Goal: Find specific page/section

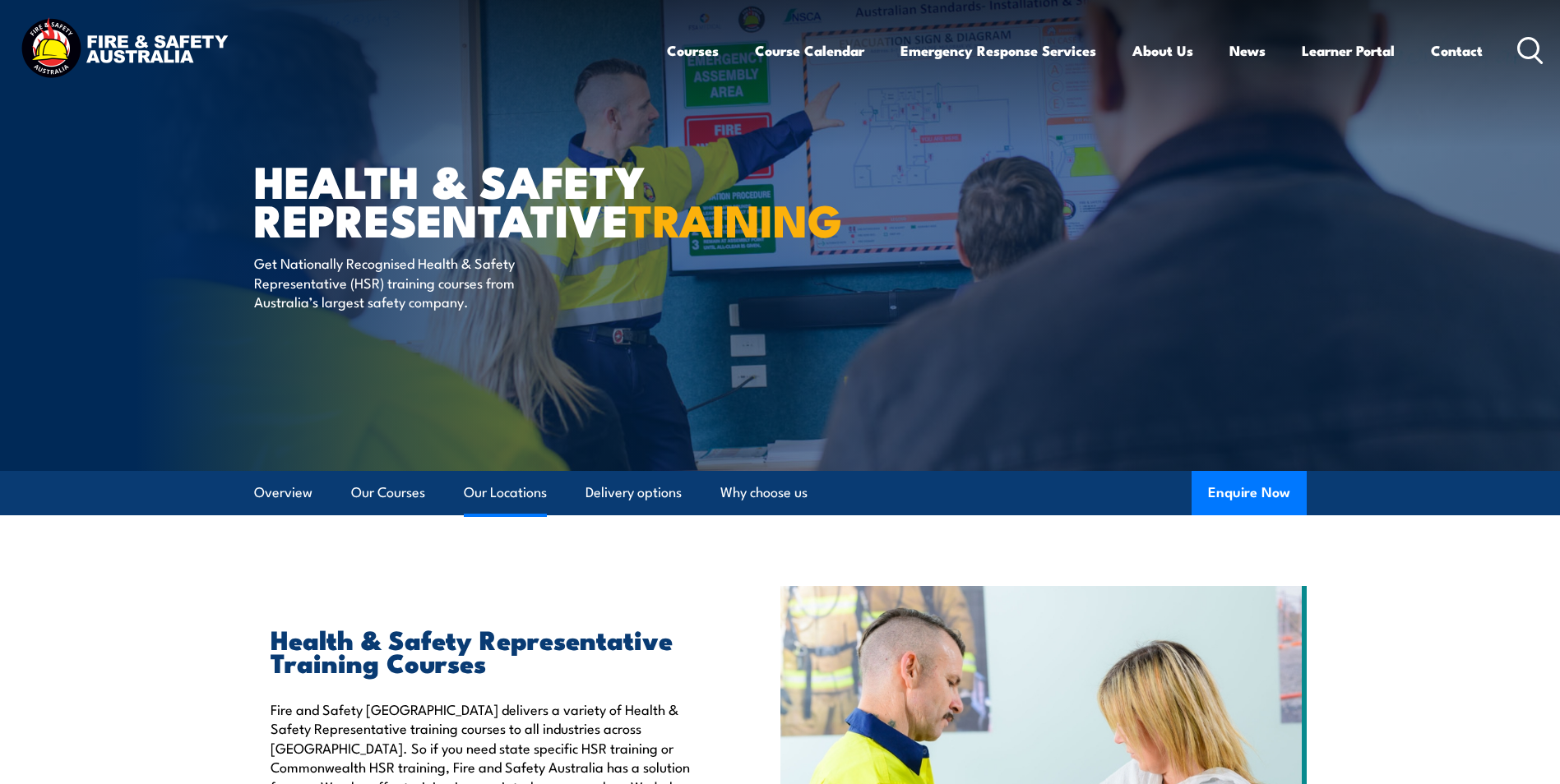
click at [536, 488] on link "Our Locations" at bounding box center [505, 493] width 83 height 44
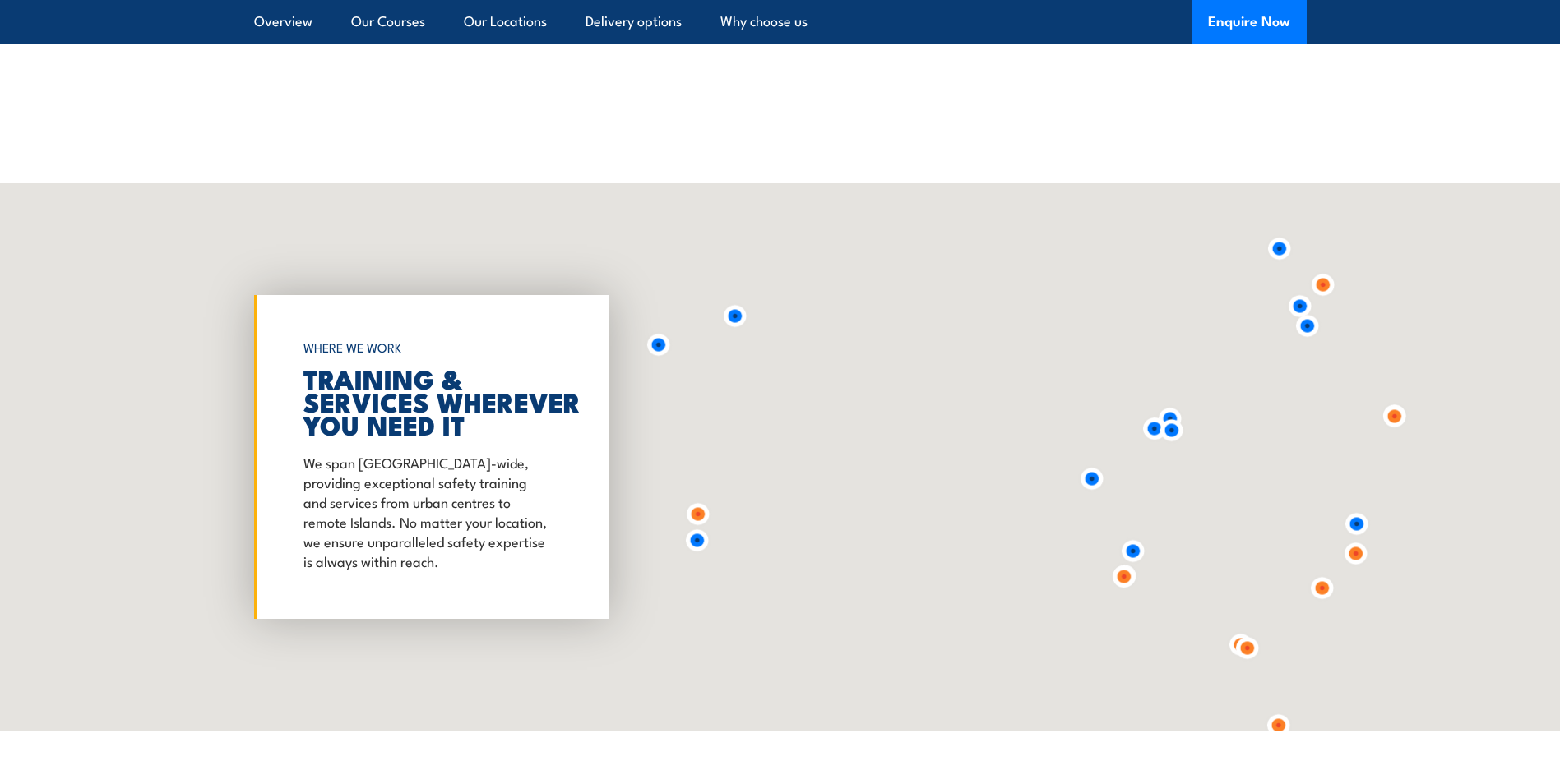
scroll to position [2977, 0]
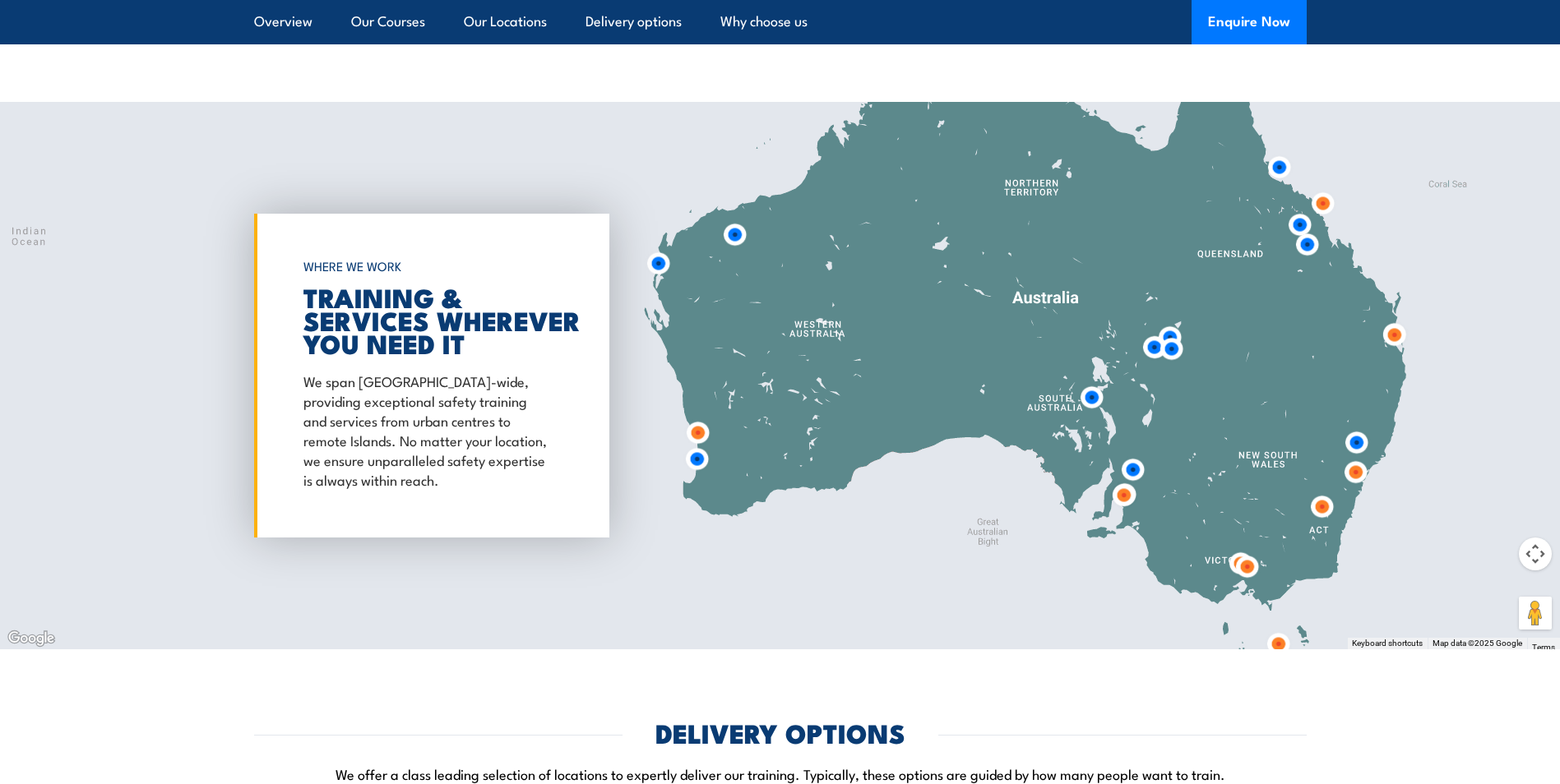
click at [1392, 339] on img at bounding box center [1393, 334] width 30 height 30
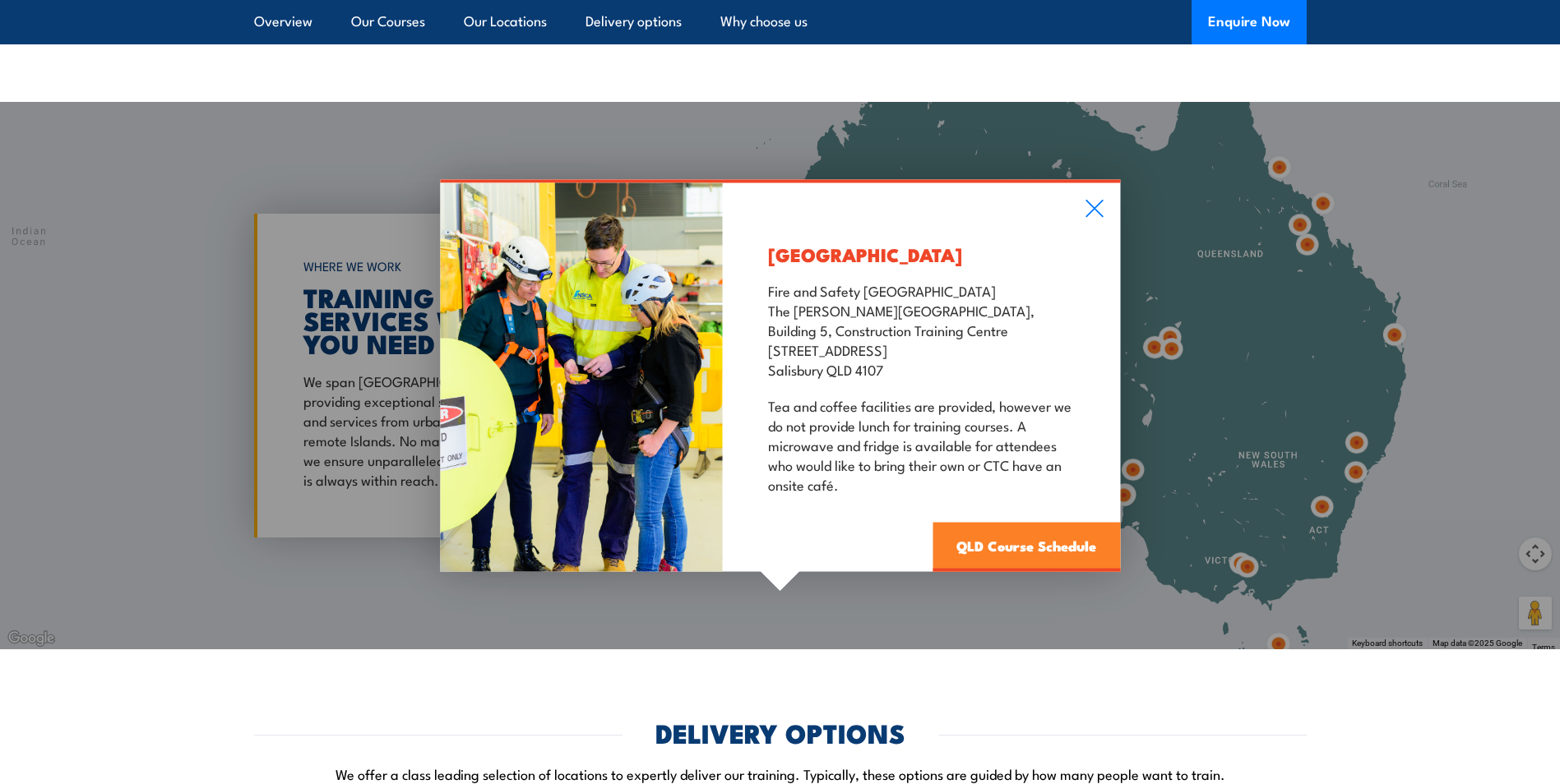
click at [1021, 547] on link "QLD Course Schedule" at bounding box center [1026, 548] width 188 height 49
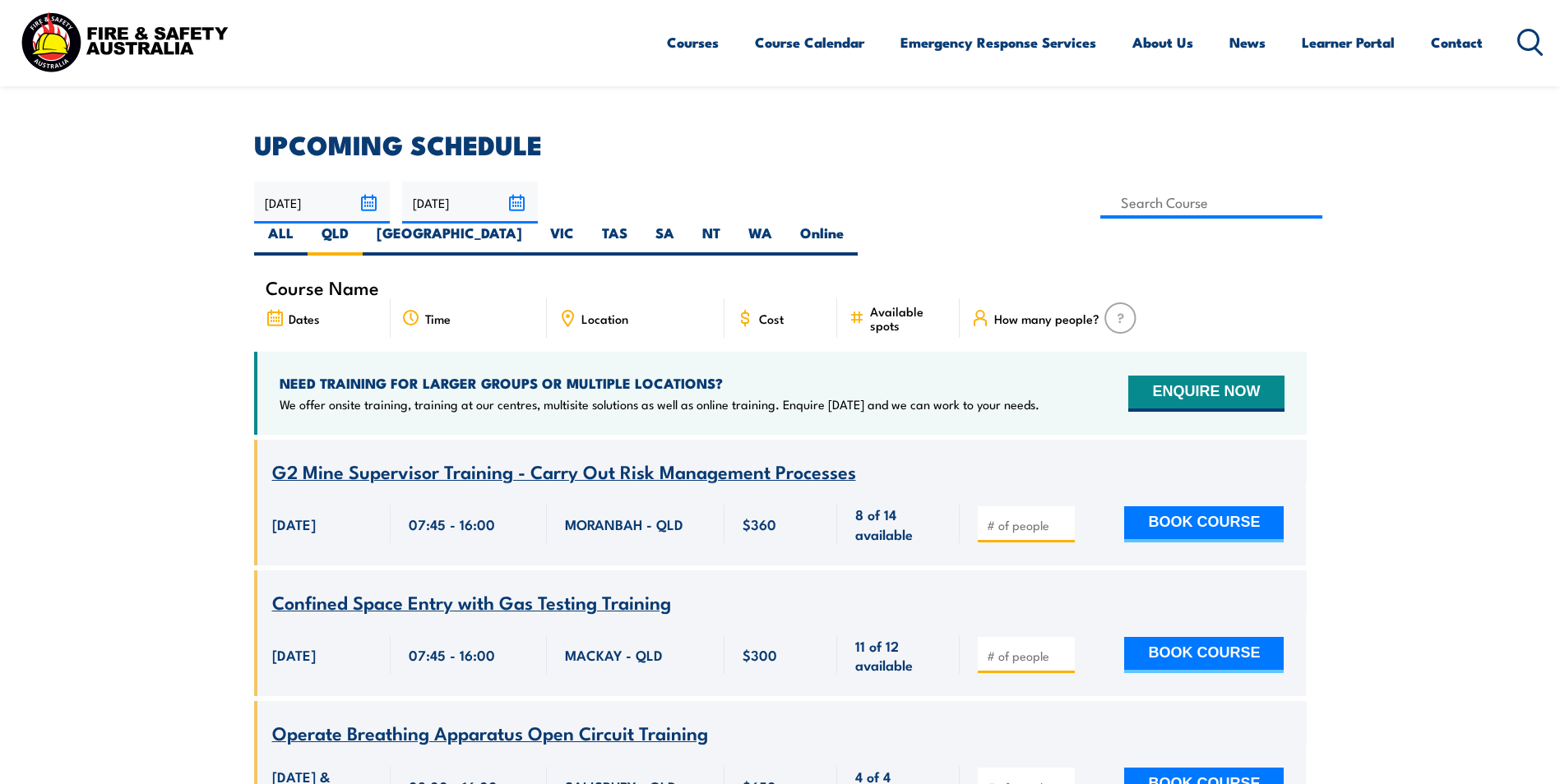
scroll to position [411, 0]
